Goal: Check status: Check status

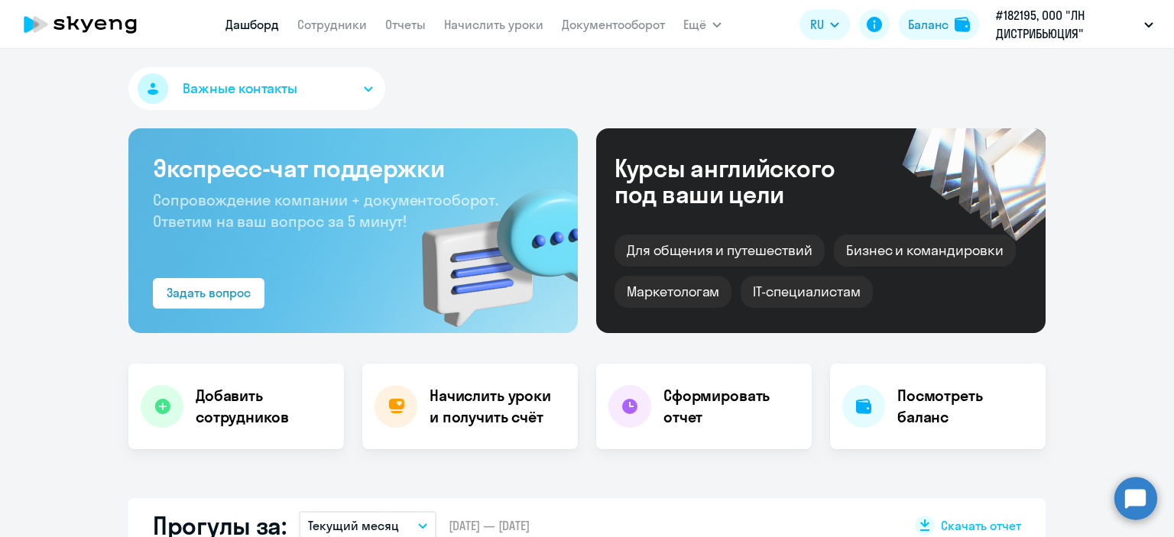
select select "30"
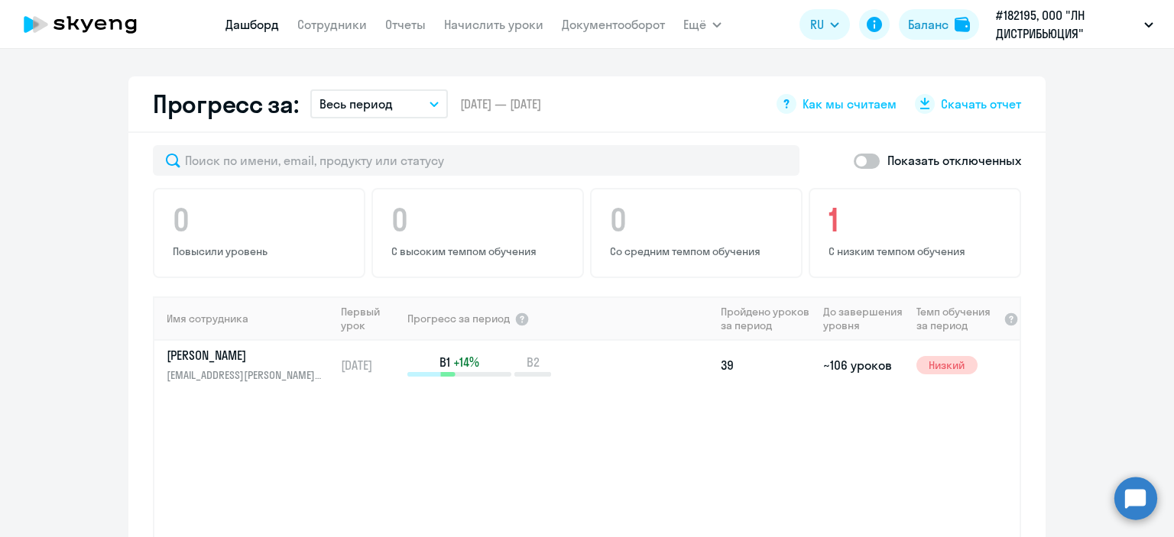
scroll to position [1040, 0]
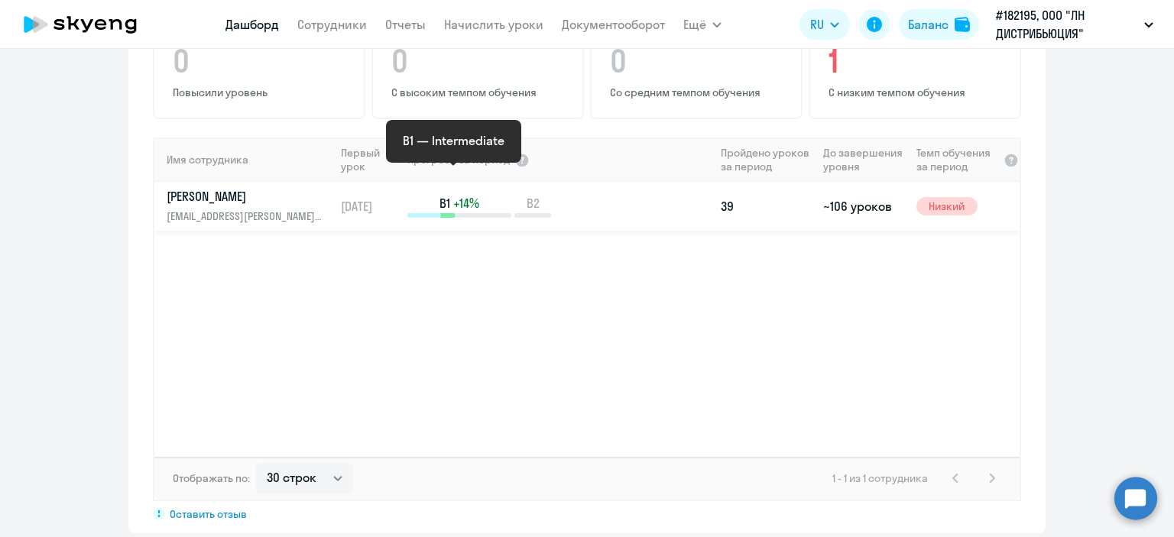
click at [459, 195] on span "+14%" at bounding box center [466, 203] width 26 height 17
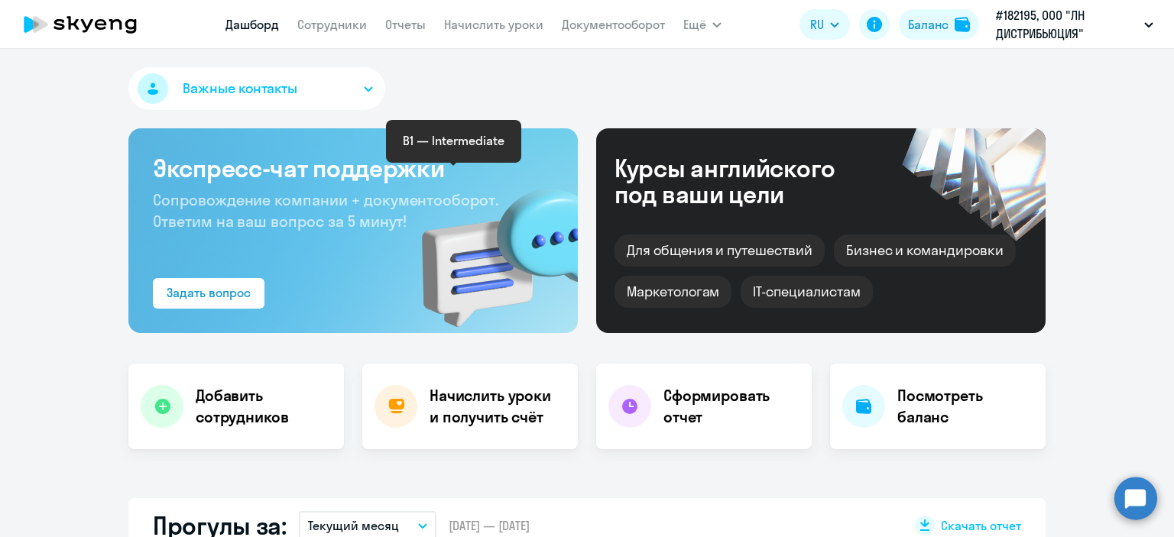
select select "english"
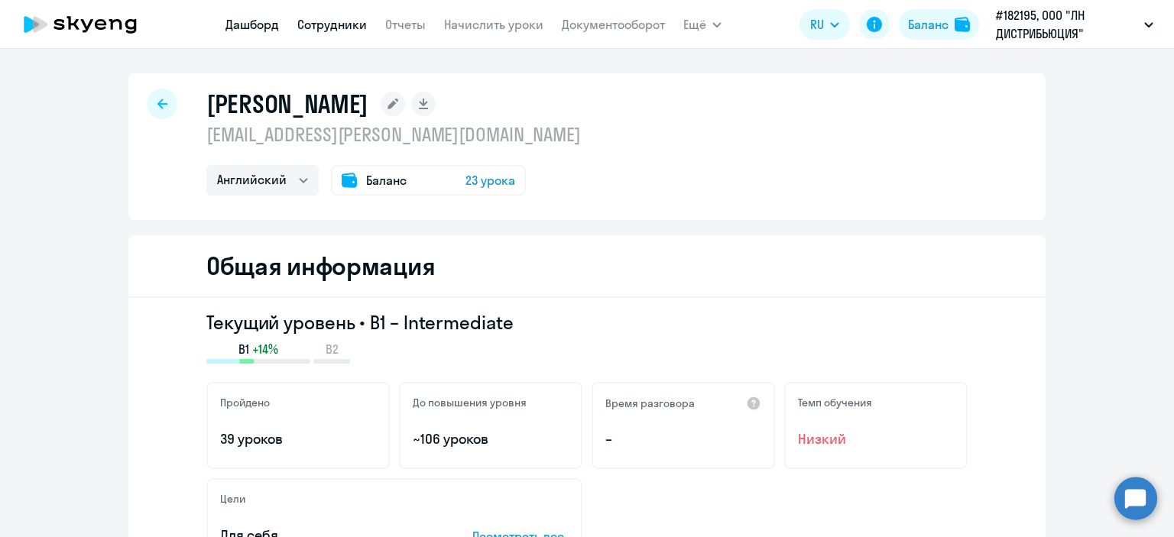
click at [260, 27] on link "Дашборд" at bounding box center [252, 24] width 54 height 15
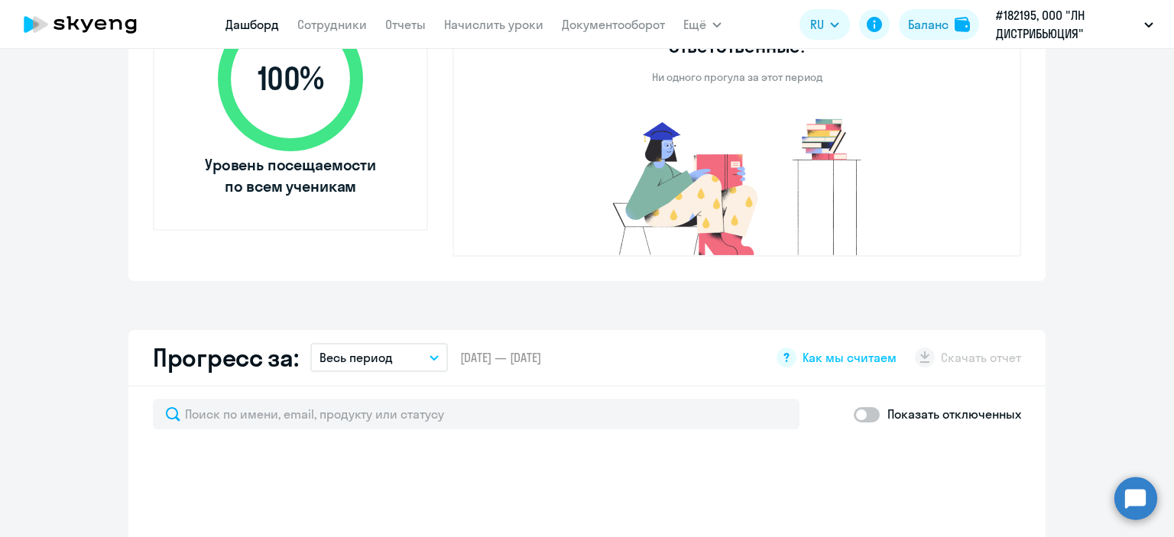
select select "30"
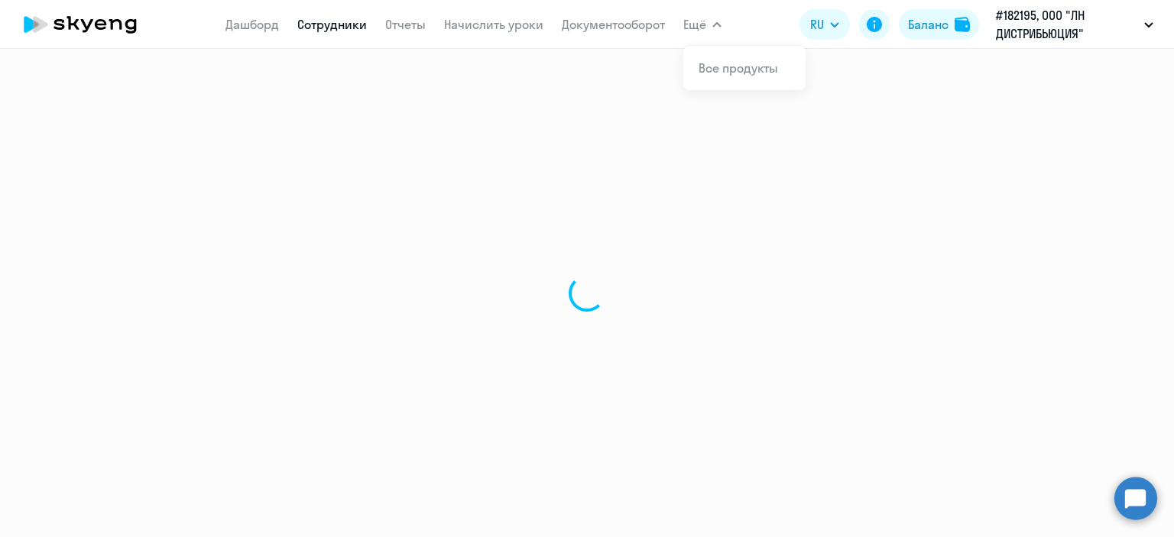
select select "english"
